Goal: Task Accomplishment & Management: Manage account settings

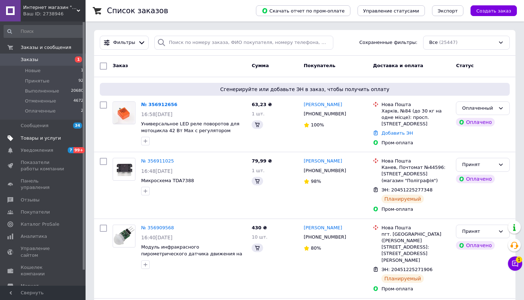
click at [49, 136] on span "Товары и услуги" at bounding box center [41, 138] width 40 height 6
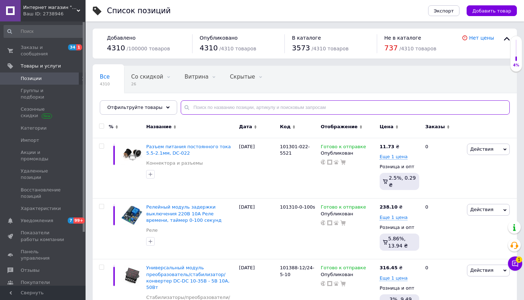
click at [226, 103] on input "text" at bounding box center [345, 107] width 329 height 14
paste input "100808"
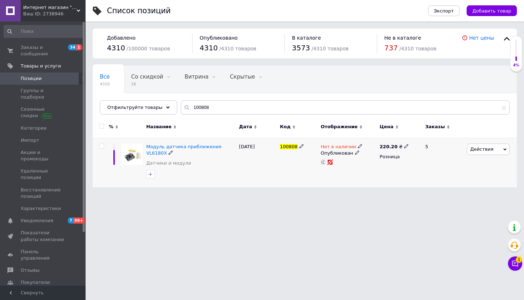
click at [334, 146] on span "Нет в наличии" at bounding box center [338, 147] width 35 height 7
click at [381, 171] on li "Готово к отправке" at bounding box center [400, 172] width 68 height 10
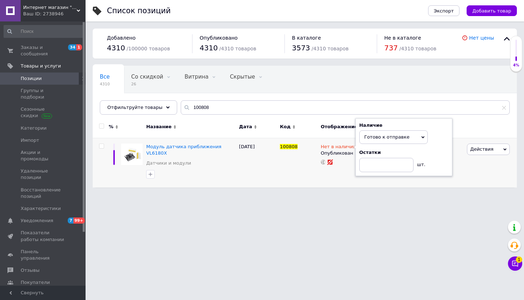
click at [344, 194] on html "Интернет магазин "E-To4Ka" Ваш ID: 2738946 Сайт Интернет магазин "E-To4Ka" Каби…" at bounding box center [262, 97] width 524 height 194
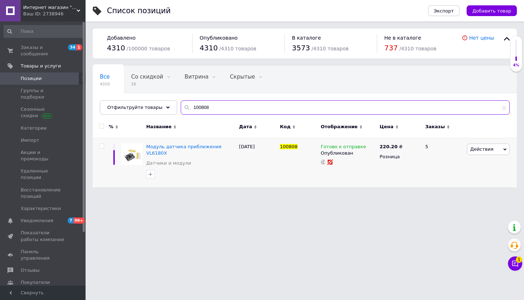
click at [259, 109] on input "100808" at bounding box center [345, 107] width 329 height 14
paste input "1421"
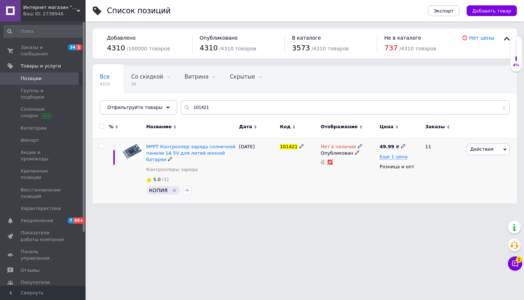
click at [349, 146] on span "Нет в наличии" at bounding box center [338, 147] width 35 height 7
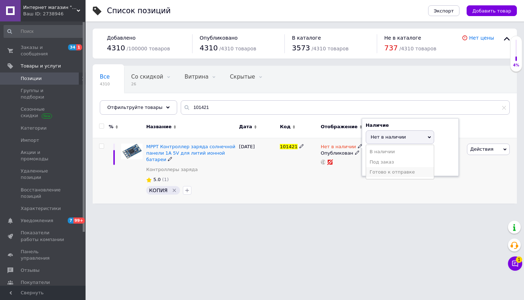
click at [376, 168] on li "Готово к отправке" at bounding box center [400, 172] width 68 height 10
click at [351, 199] on div "Нет в наличии Наличие Готово к отправке В наличии Нет в наличии Под заказ Остат…" at bounding box center [348, 171] width 59 height 66
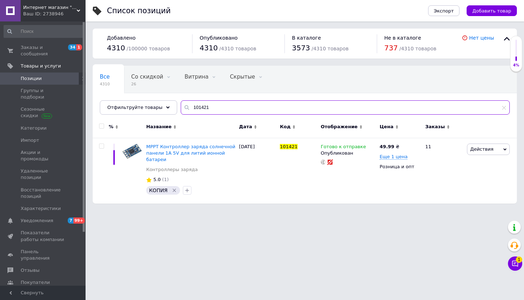
click at [207, 108] on input "101421" at bounding box center [345, 107] width 329 height 14
paste input "0927-"
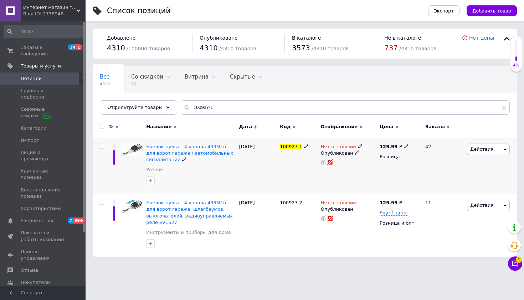
click at [333, 145] on span "Нет в наличии" at bounding box center [338, 147] width 35 height 7
click at [367, 170] on li "Готово к отправке" at bounding box center [400, 172] width 68 height 10
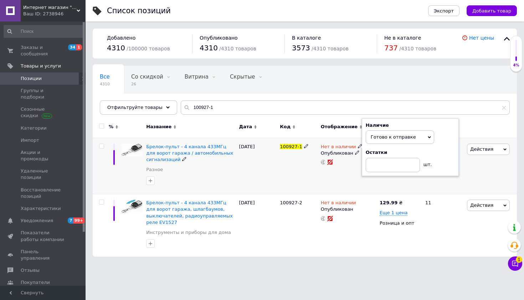
click at [329, 184] on div "Нет в наличии Наличие Готово к отправке В наличии Нет в наличии Под заказ Остат…" at bounding box center [348, 166] width 59 height 56
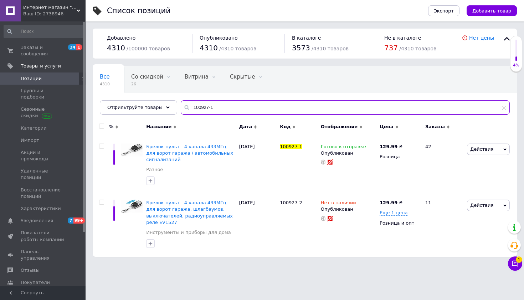
click at [207, 109] on input "100927-1" at bounding box center [345, 107] width 329 height 14
paste input "413"
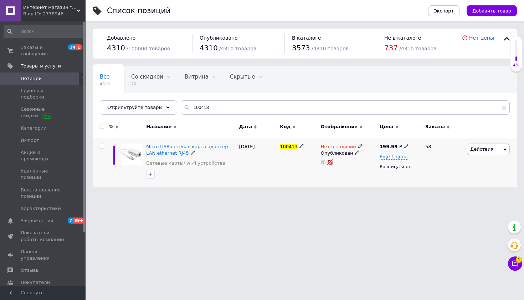
click at [334, 147] on span "Нет в наличии" at bounding box center [338, 147] width 35 height 7
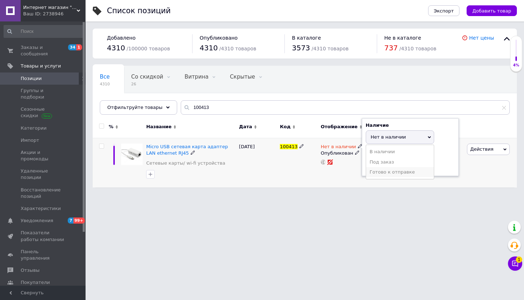
click at [373, 173] on li "Готово к отправке" at bounding box center [400, 172] width 68 height 10
click at [345, 194] on html "Интернет магазин "E-To4Ka" Ваш ID: 2738946 Сайт Интернет магазин "E-To4Ka" Каби…" at bounding box center [262, 97] width 524 height 194
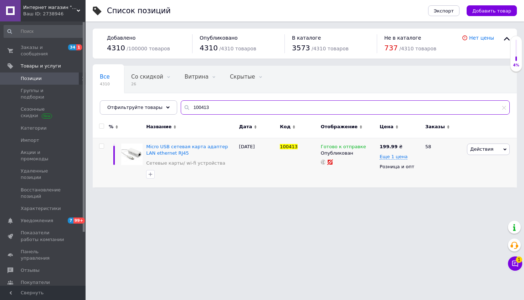
click at [195, 103] on input "100413" at bounding box center [345, 107] width 329 height 14
paste input "[PHONE_NUMBER]"
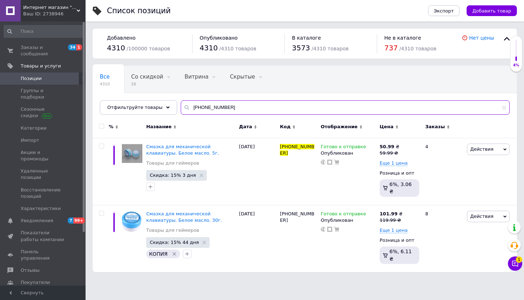
click at [209, 107] on input "[PHONE_NUMBER]" at bounding box center [345, 107] width 329 height 14
paste input "100735"
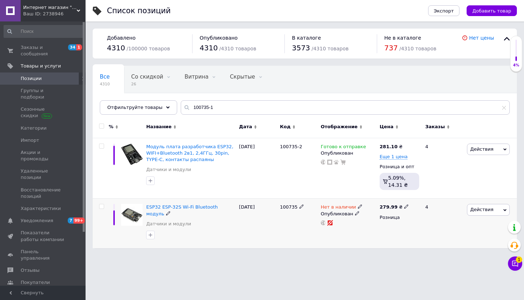
click at [336, 205] on span "Нет в наличии" at bounding box center [338, 207] width 35 height 7
click at [371, 235] on li "Готово к отправке" at bounding box center [400, 233] width 68 height 10
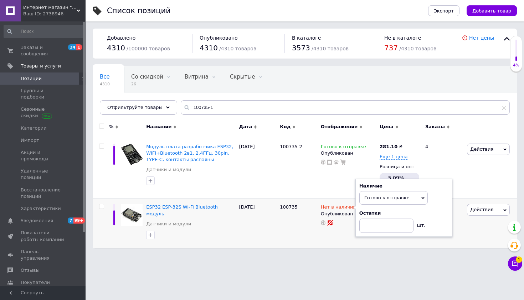
click at [350, 255] on html "Интернет магазин "E-To4Ka" Ваш ID: 2738946 Сайт Интернет магазин "E-To4Ka" Каби…" at bounding box center [262, 127] width 524 height 255
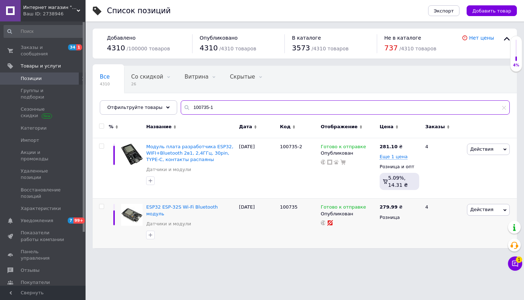
click at [204, 102] on input "100735-1" at bounding box center [345, 107] width 329 height 14
paste input "1992-7"
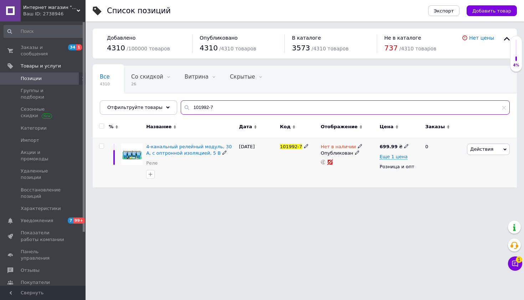
type input "101992-7"
click at [330, 147] on span "Нет в наличии" at bounding box center [338, 147] width 35 height 7
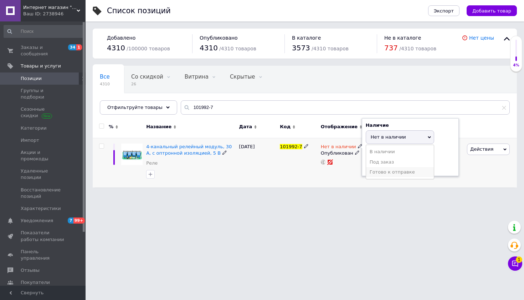
click at [371, 167] on li "Готово к отправке" at bounding box center [400, 172] width 68 height 10
click at [352, 190] on div "Список позиций Экспорт Добавить товар Добавлено 4310 / 100000 товаров Опубликов…" at bounding box center [305, 97] width 439 height 194
